Goal: Task Accomplishment & Management: Complete application form

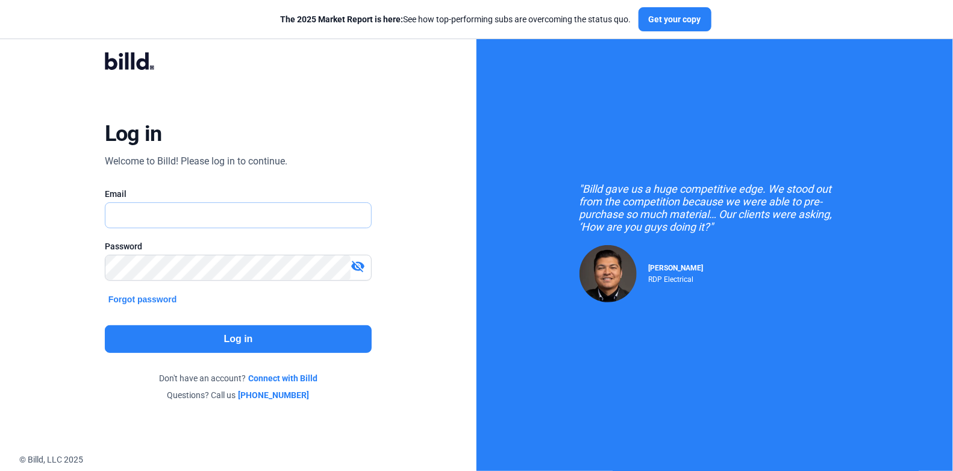
type input "[PERSON_NAME][EMAIL_ADDRESS][DOMAIN_NAME]"
click at [247, 329] on button "Log in" at bounding box center [238, 339] width 267 height 28
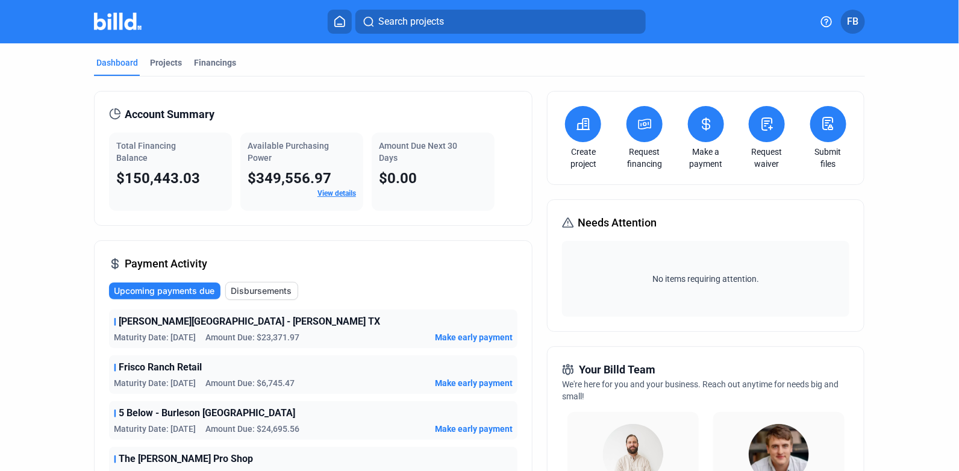
click at [170, 57] on div "Projects" at bounding box center [166, 63] width 32 height 12
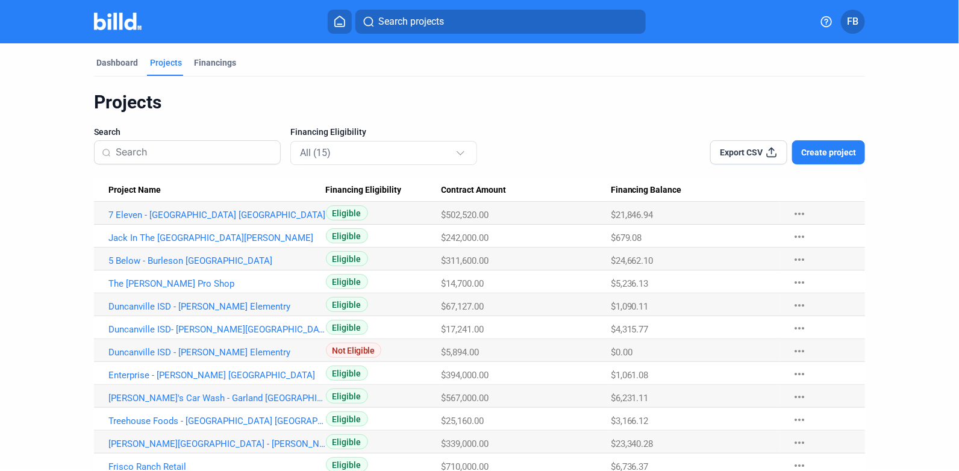
click at [833, 159] on button "Create project" at bounding box center [828, 152] width 73 height 24
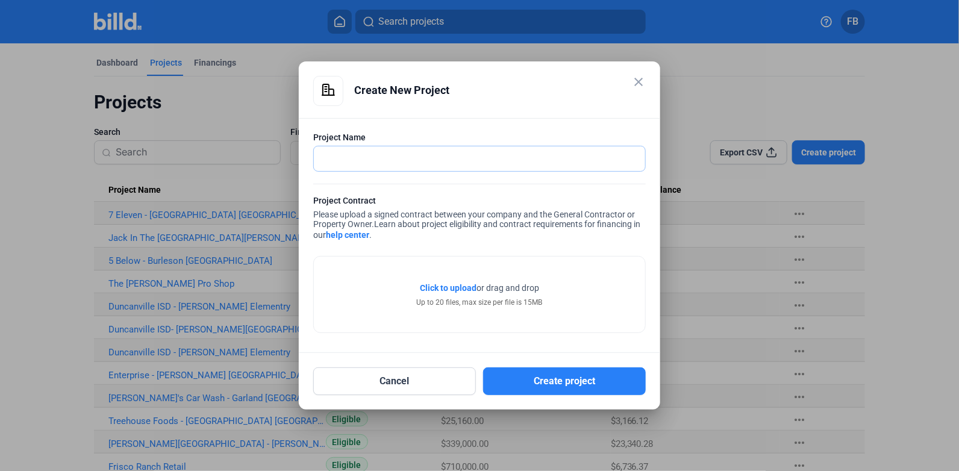
click at [528, 151] on input "text" at bounding box center [473, 158] width 318 height 25
type input "Mansfield ISD - Baseball"
click at [451, 288] on span "Click to upload" at bounding box center [448, 288] width 57 height 10
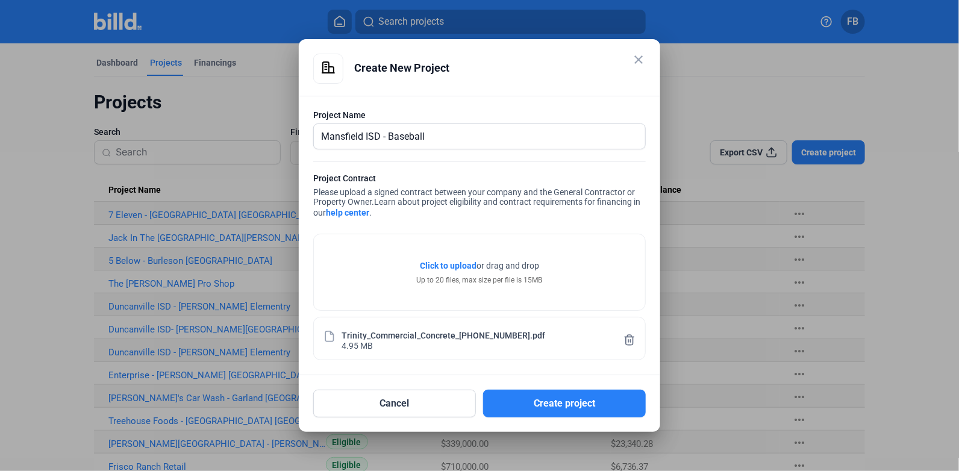
click at [570, 410] on button "Create project" at bounding box center [564, 404] width 163 height 28
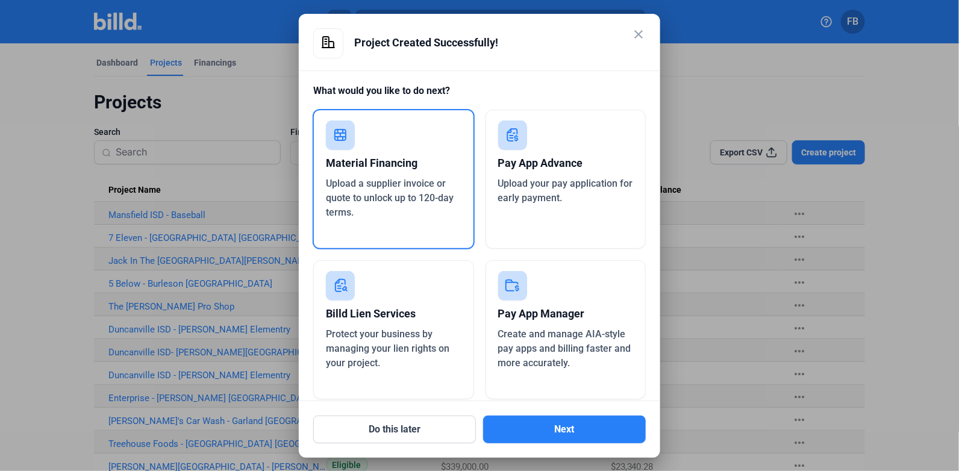
click at [642, 34] on mat-icon "close" at bounding box center [638, 34] width 14 height 14
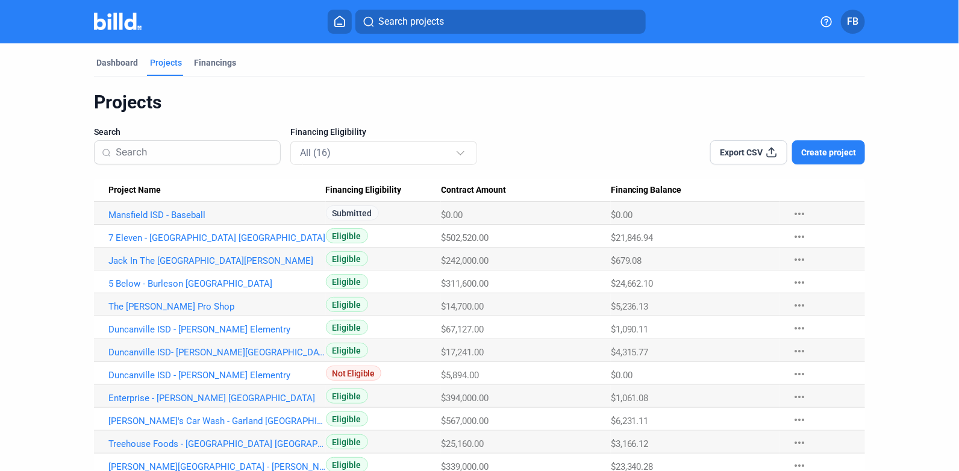
click at [183, 216] on link "Mansfield ISD - Baseball" at bounding box center [216, 215] width 217 height 11
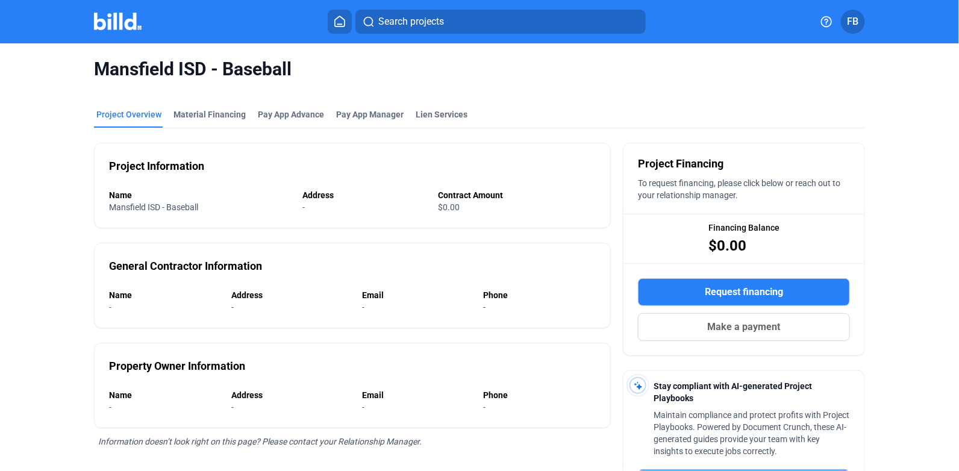
click at [461, 208] on div "$0.00" at bounding box center [510, 207] width 142 height 12
click at [453, 206] on span "$0.00" at bounding box center [450, 207] width 22 height 10
click at [265, 117] on div "Pay App Advance" at bounding box center [291, 114] width 66 height 12
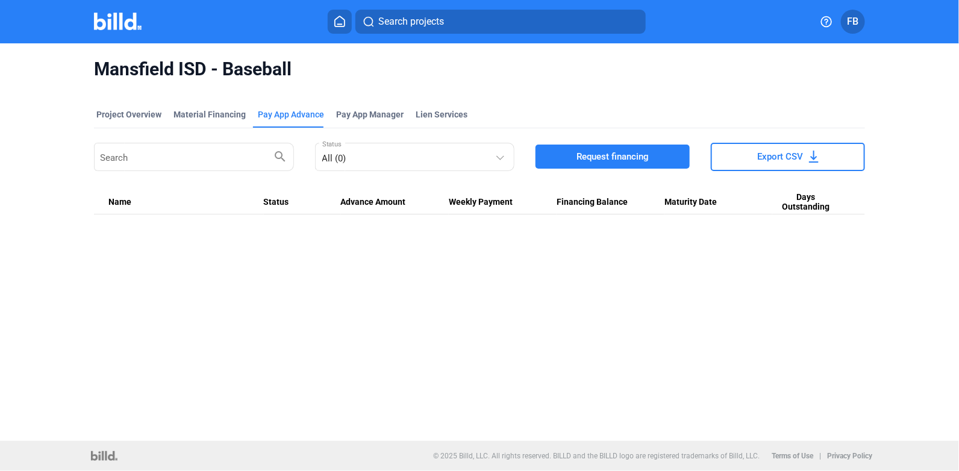
click at [599, 151] on span "Request financing" at bounding box center [612, 157] width 72 height 12
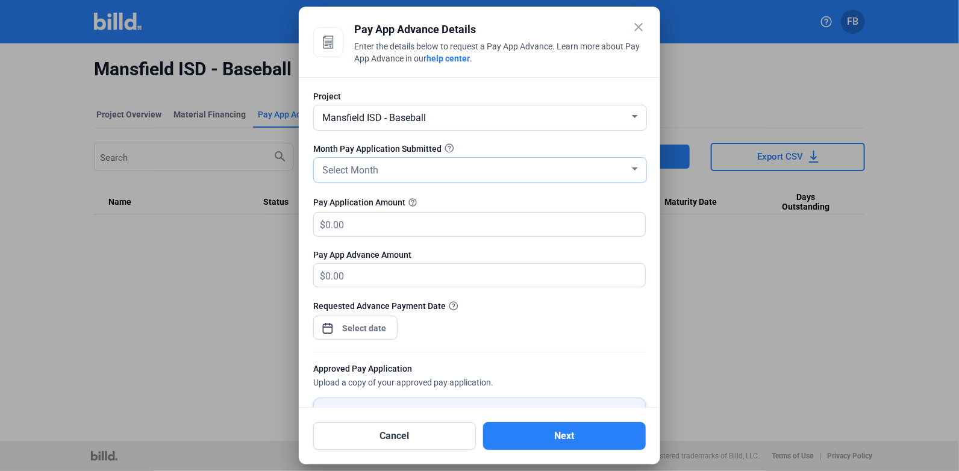
click at [392, 169] on div "Select Month" at bounding box center [475, 169] width 310 height 17
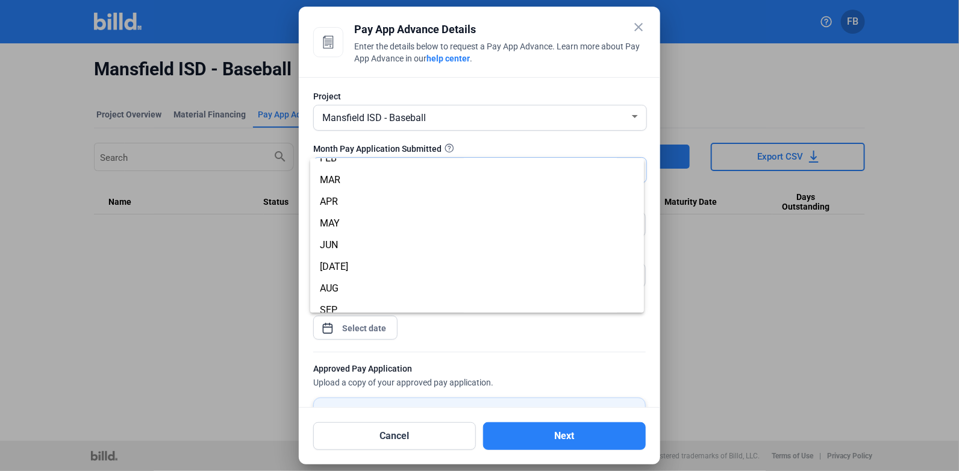
scroll to position [60, 0]
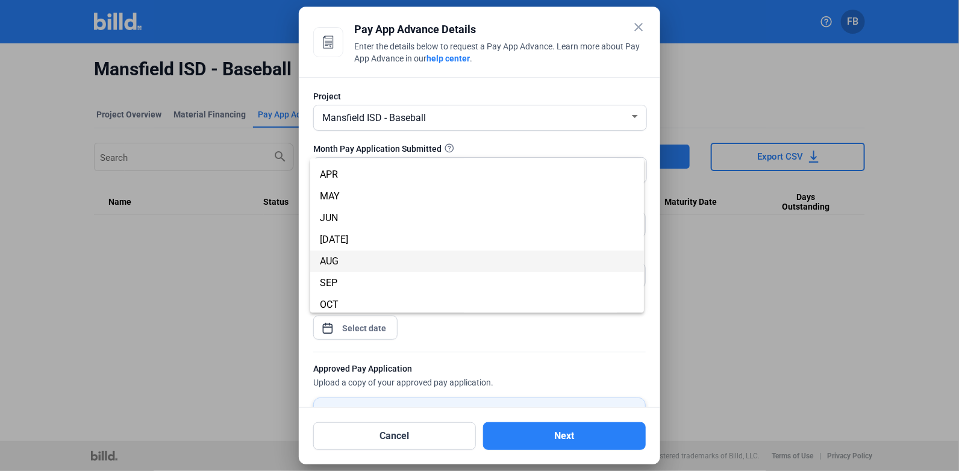
click at [351, 258] on span "AUG" at bounding box center [477, 262] width 314 height 22
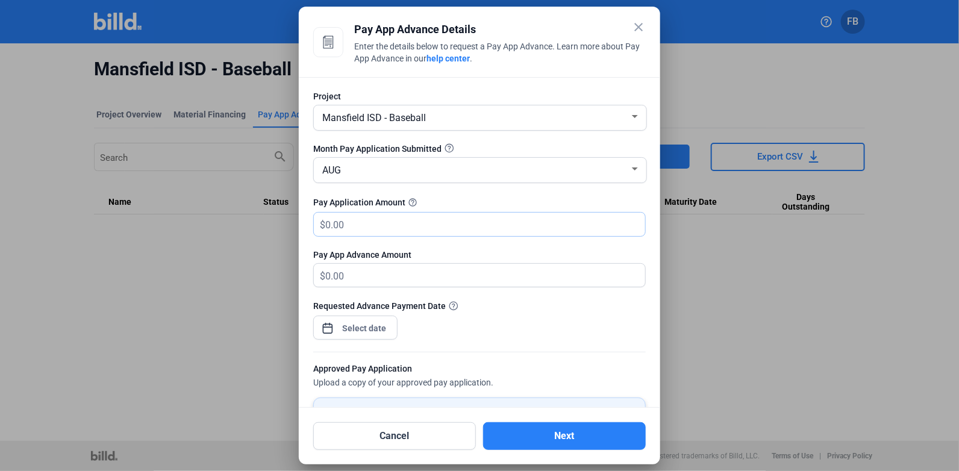
click at [354, 224] on input "text" at bounding box center [478, 224] width 306 height 23
type input "2"
type input "2.00"
type input "29"
type input "29.00"
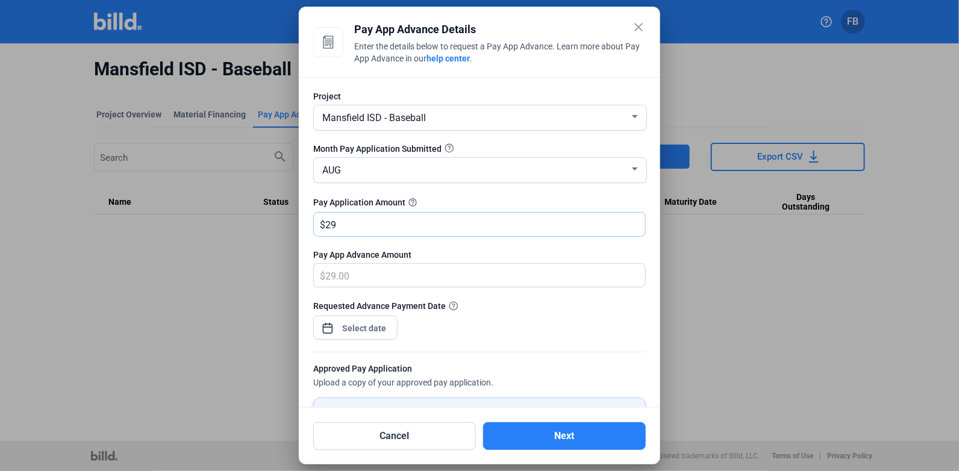
type input "2"
type input "2.00"
type input "22"
type input "22.00"
type input "222"
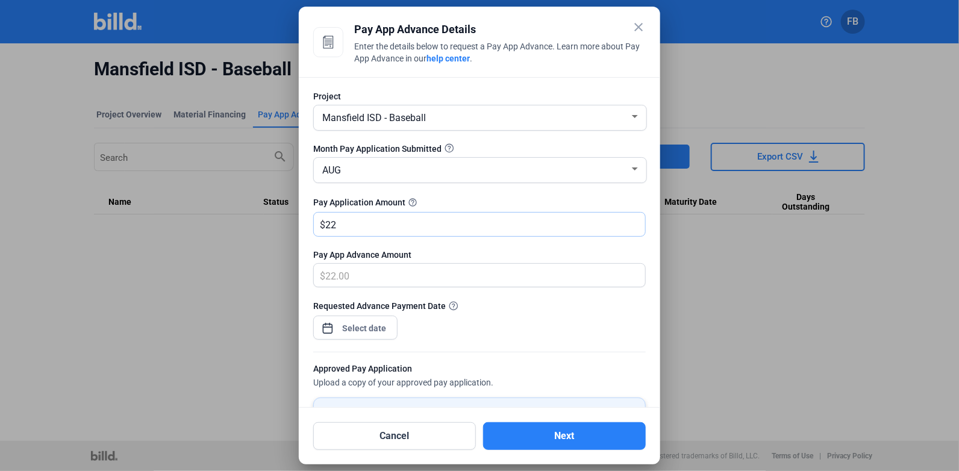
type input "222.00"
type input "222.3"
type input "222.30"
type input "222.35"
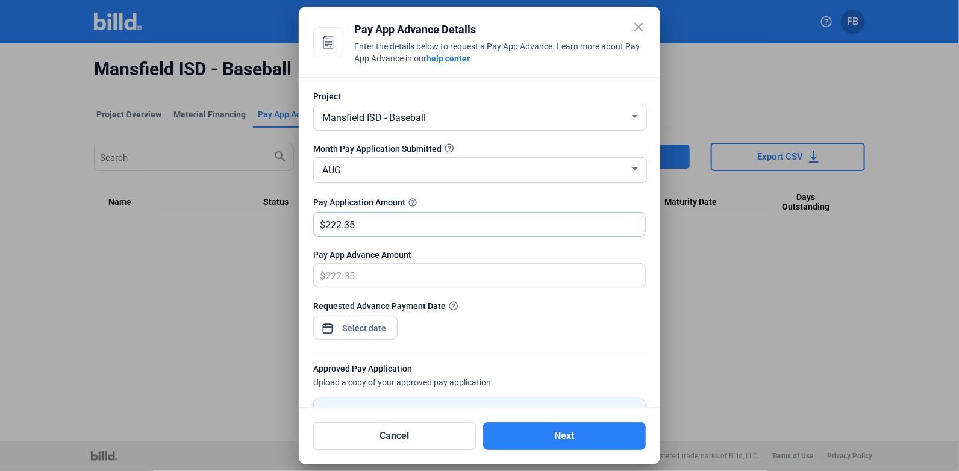
type input "222.35"
click at [371, 331] on div "close Pay App Advance Details Enter the details below to request a Pay App Adva…" at bounding box center [479, 235] width 959 height 471
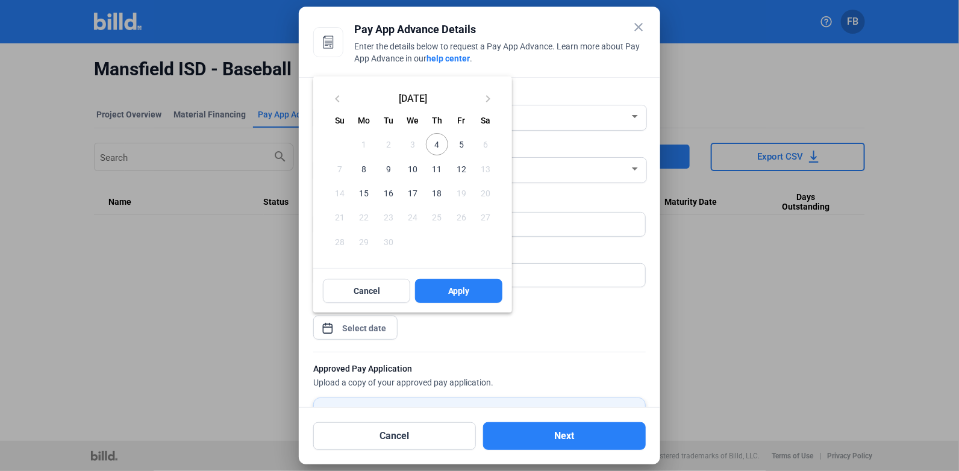
click at [445, 146] on span "4" at bounding box center [437, 144] width 22 height 22
click at [449, 294] on span "Apply" at bounding box center [459, 291] width 22 height 12
type input "[DATE]"
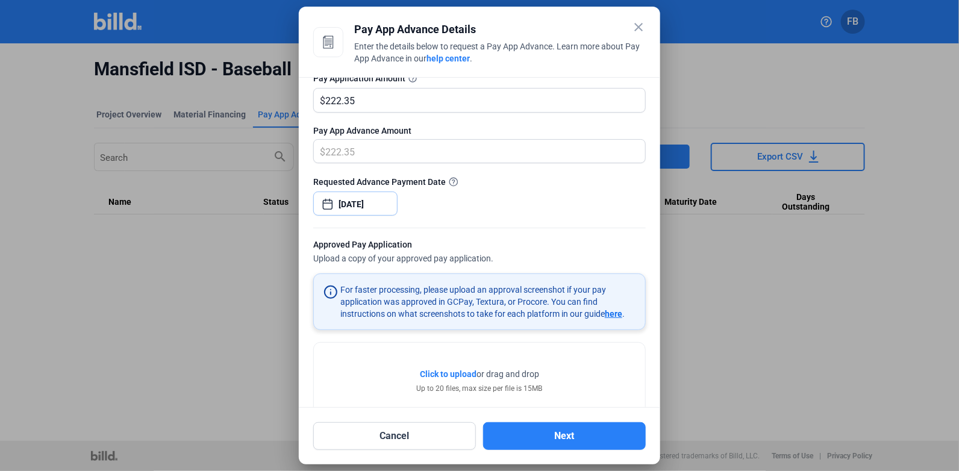
scroll to position [154, 0]
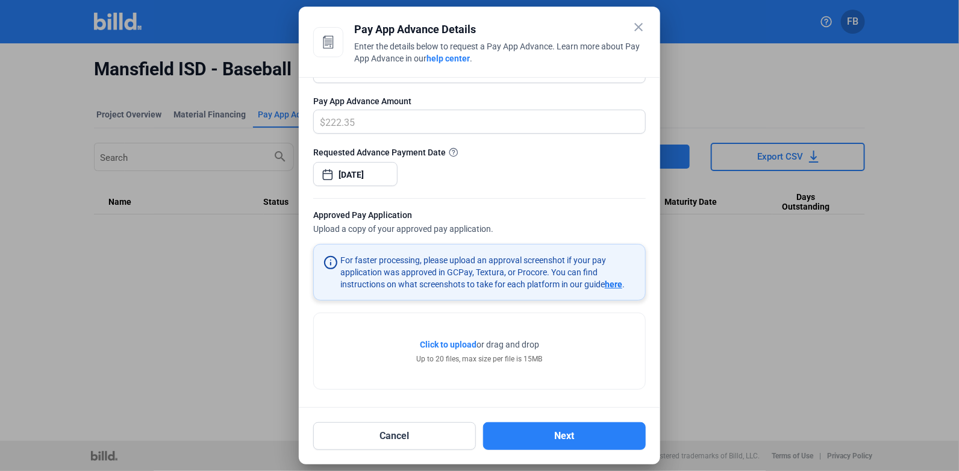
click at [456, 341] on span "Click to upload" at bounding box center [448, 345] width 57 height 10
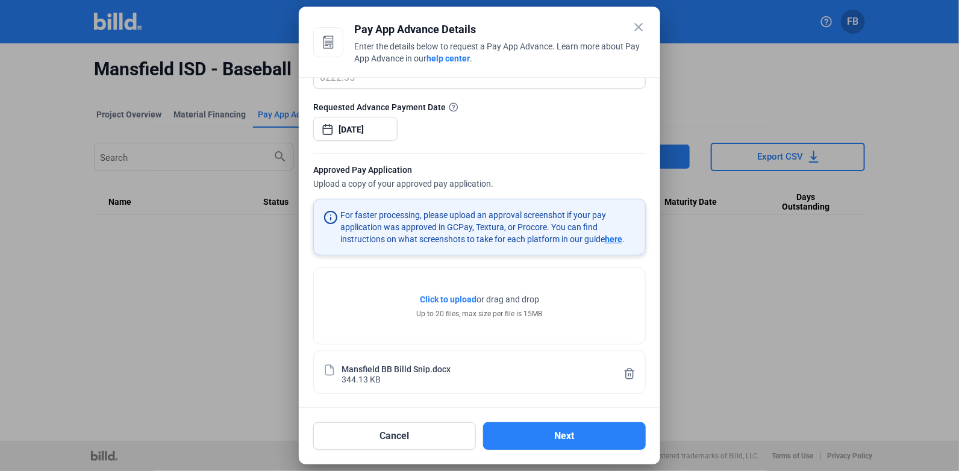
click at [582, 431] on button "Next" at bounding box center [564, 436] width 163 height 28
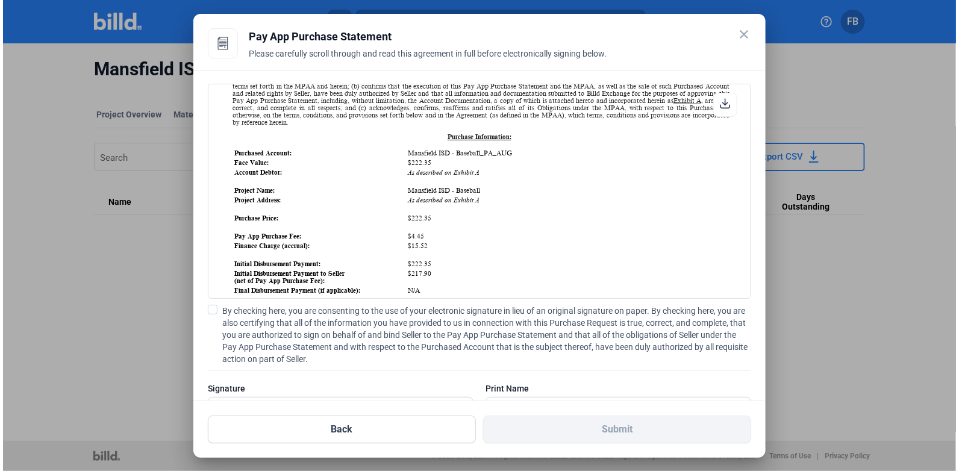
scroll to position [60, 0]
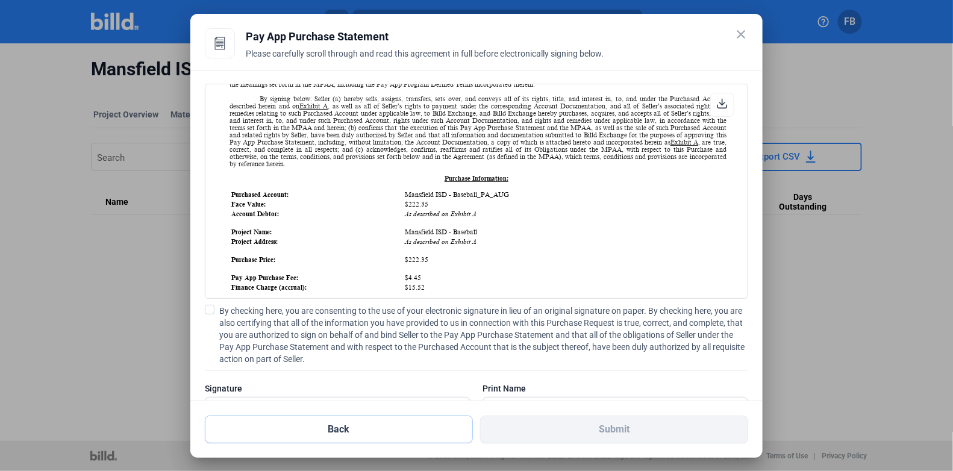
click at [323, 423] on button "Back" at bounding box center [339, 430] width 268 height 28
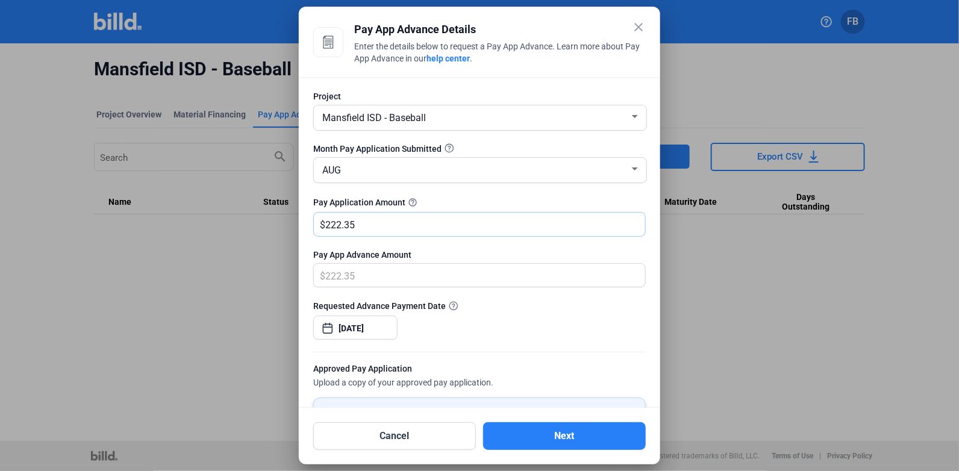
click at [342, 224] on input "222.35" at bounding box center [485, 224] width 320 height 23
type input "22.35"
type input "220.35"
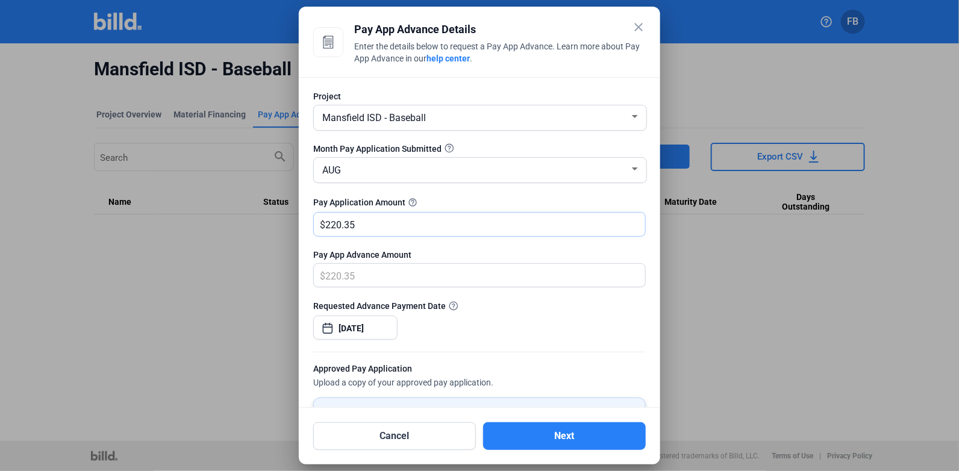
type input "2202.35"
type input "2,202.35"
type input "2,2022.35"
type input "22,022.35"
type input "22,0222.35"
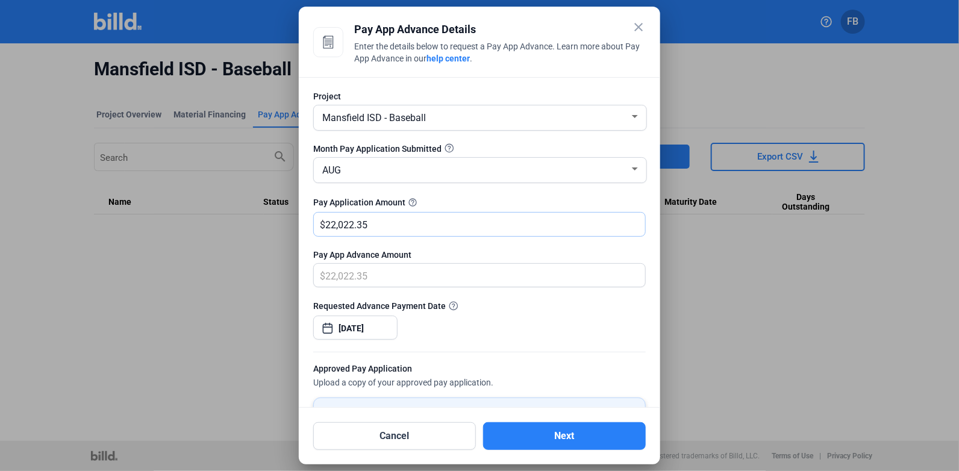
type input "220,222.35"
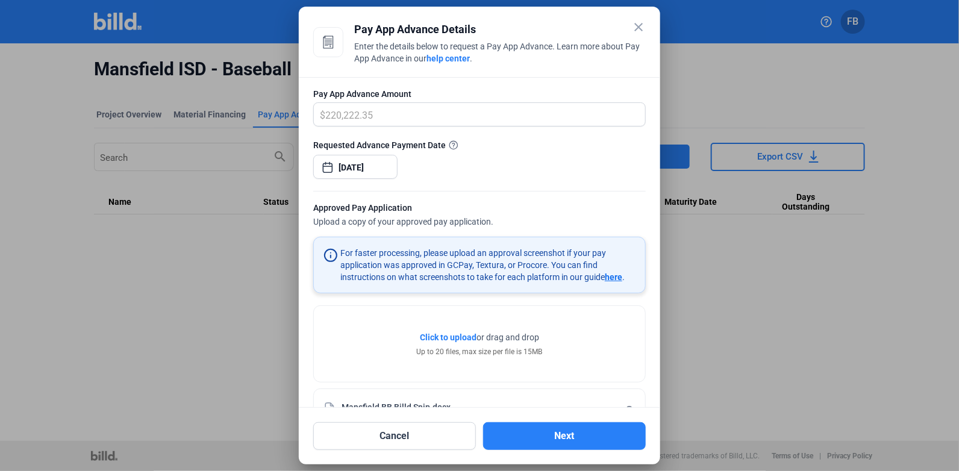
scroll to position [199, 0]
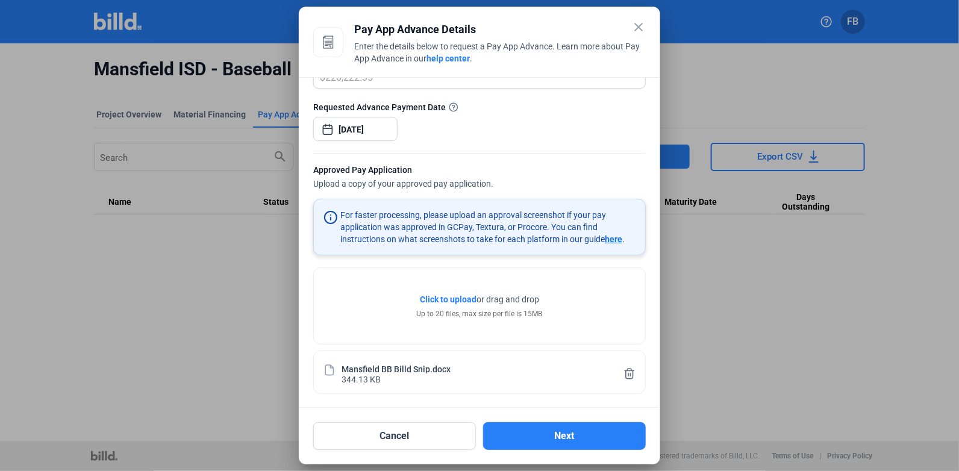
type input "220,222.35"
click at [587, 428] on button "Next" at bounding box center [564, 436] width 163 height 28
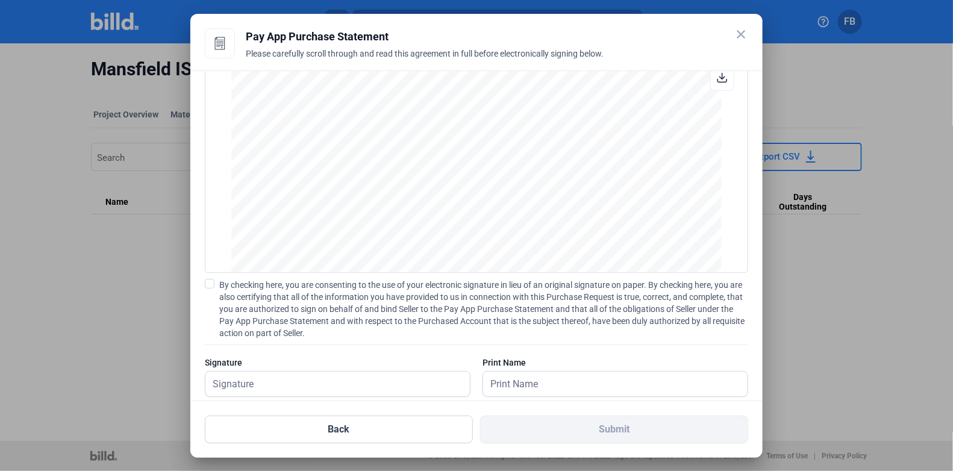
scroll to position [48, 0]
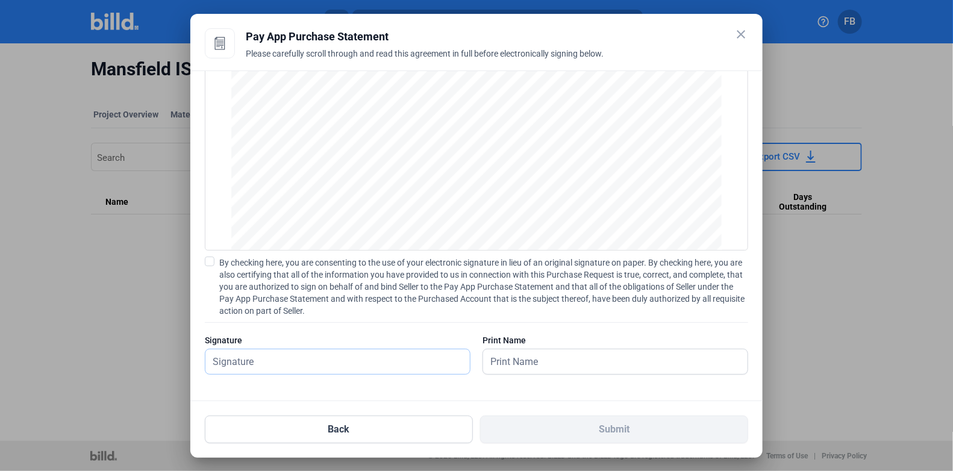
click at [378, 362] on input "text" at bounding box center [330, 361] width 251 height 25
type input "[PERSON_NAME]"
drag, startPoint x: 587, startPoint y: 355, endPoint x: 579, endPoint y: 355, distance: 7.8
click at [587, 355] on input "text" at bounding box center [608, 361] width 251 height 25
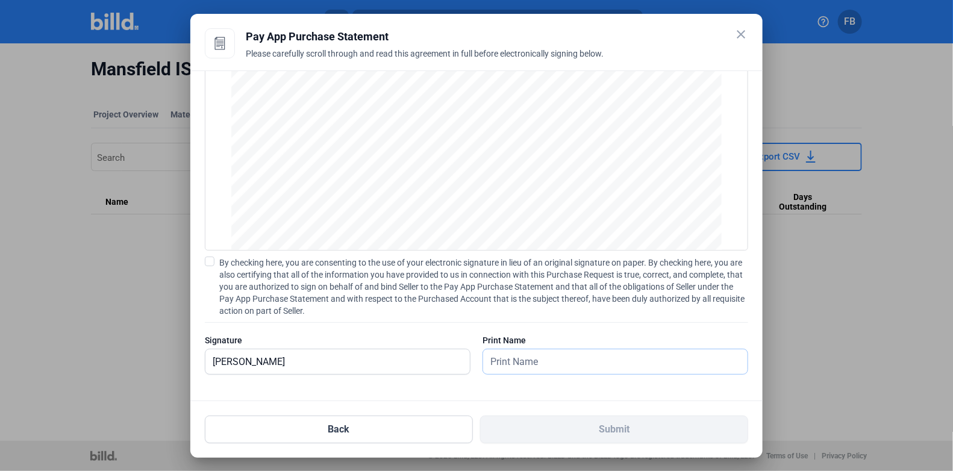
type input "[PERSON_NAME]"
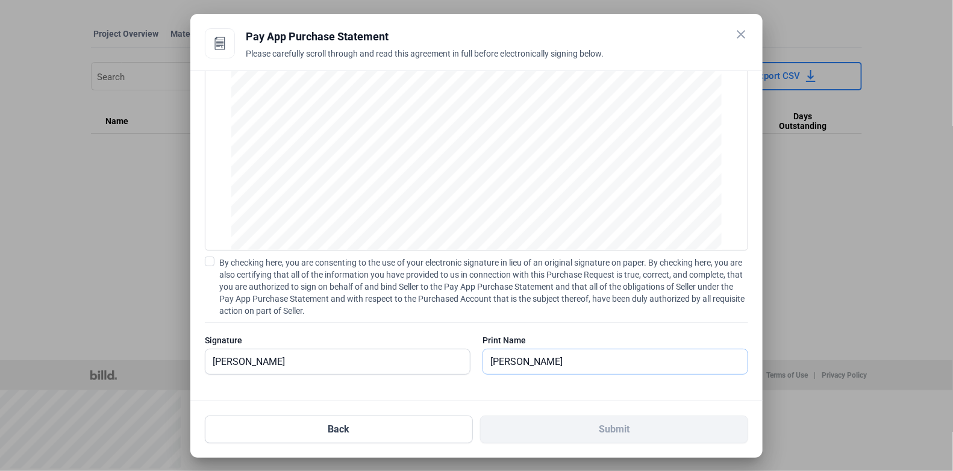
scroll to position [0, 0]
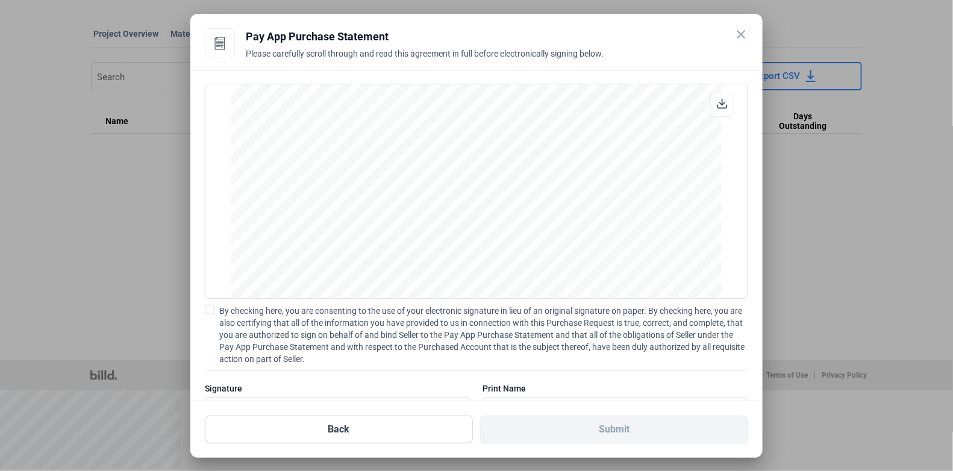
click at [207, 311] on span at bounding box center [210, 310] width 10 height 10
click at [0, 0] on input "By checking here, you are consenting to the use of your electronic signature in…" at bounding box center [0, 0] width 0 height 0
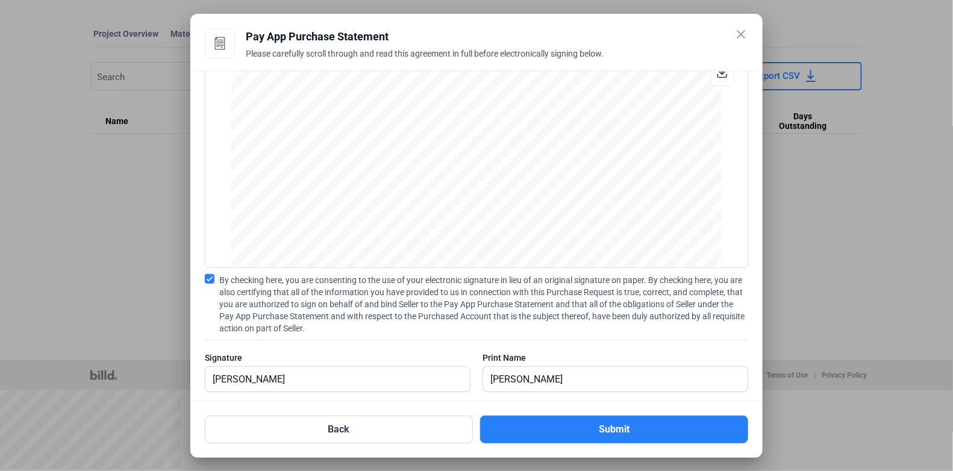
scroll to position [48, 0]
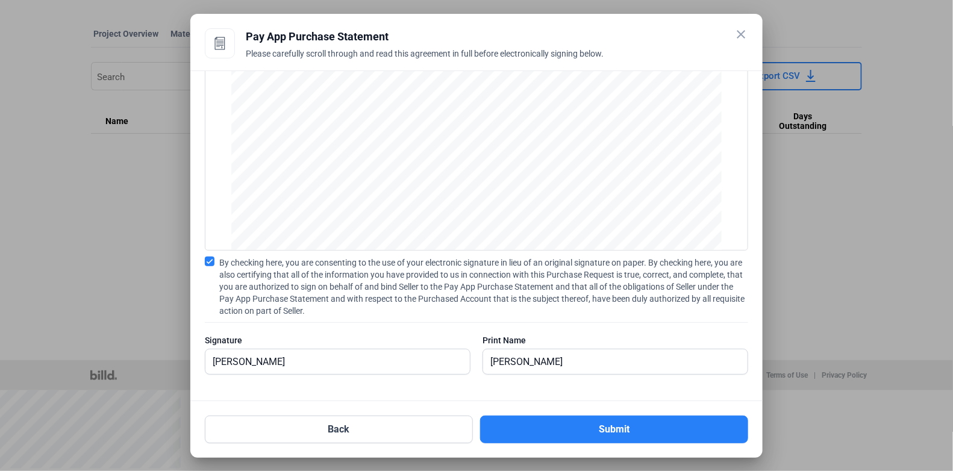
click at [579, 428] on button "Submit" at bounding box center [614, 430] width 268 height 28
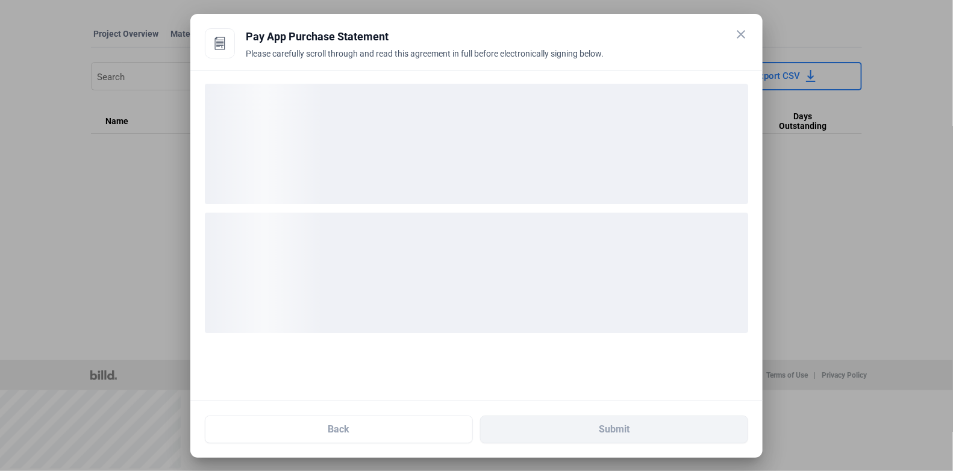
scroll to position [0, 0]
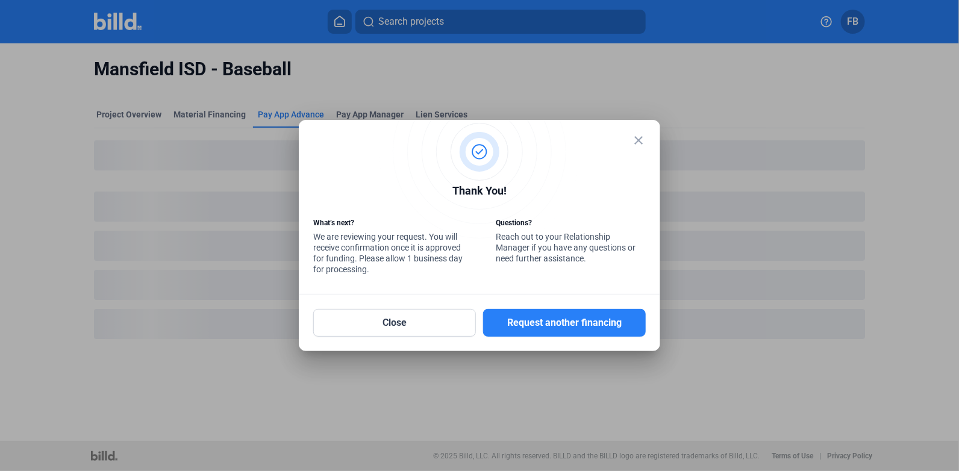
click at [643, 140] on mat-icon "close" at bounding box center [638, 140] width 14 height 14
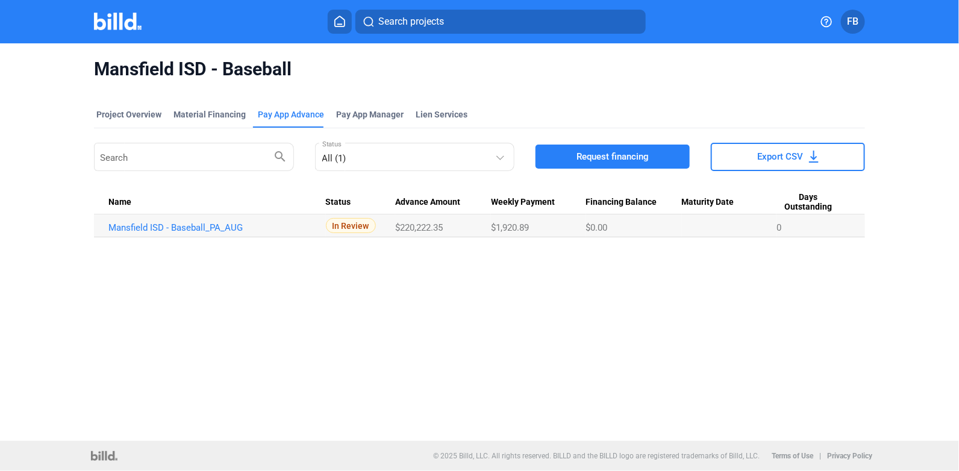
click at [130, 113] on div "Project Overview" at bounding box center [128, 114] width 65 height 12
